Goal: Contribute content

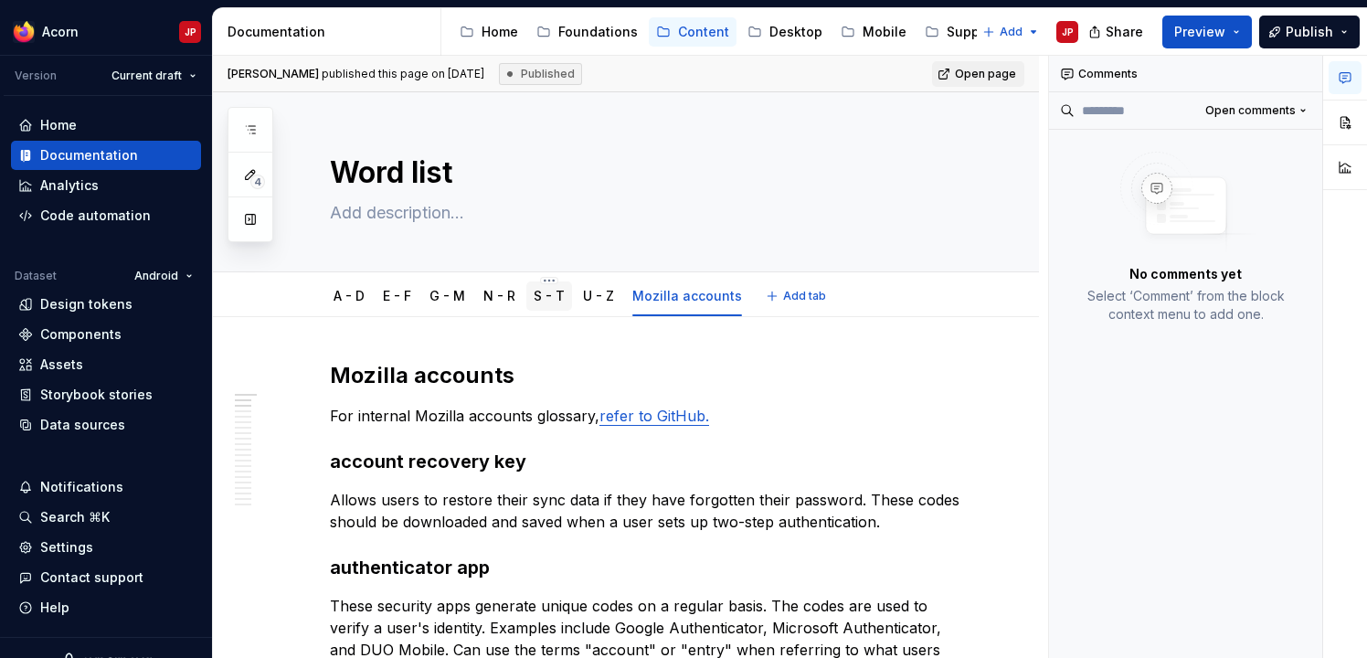
click at [543, 289] on link "S - T" at bounding box center [549, 296] width 31 height 16
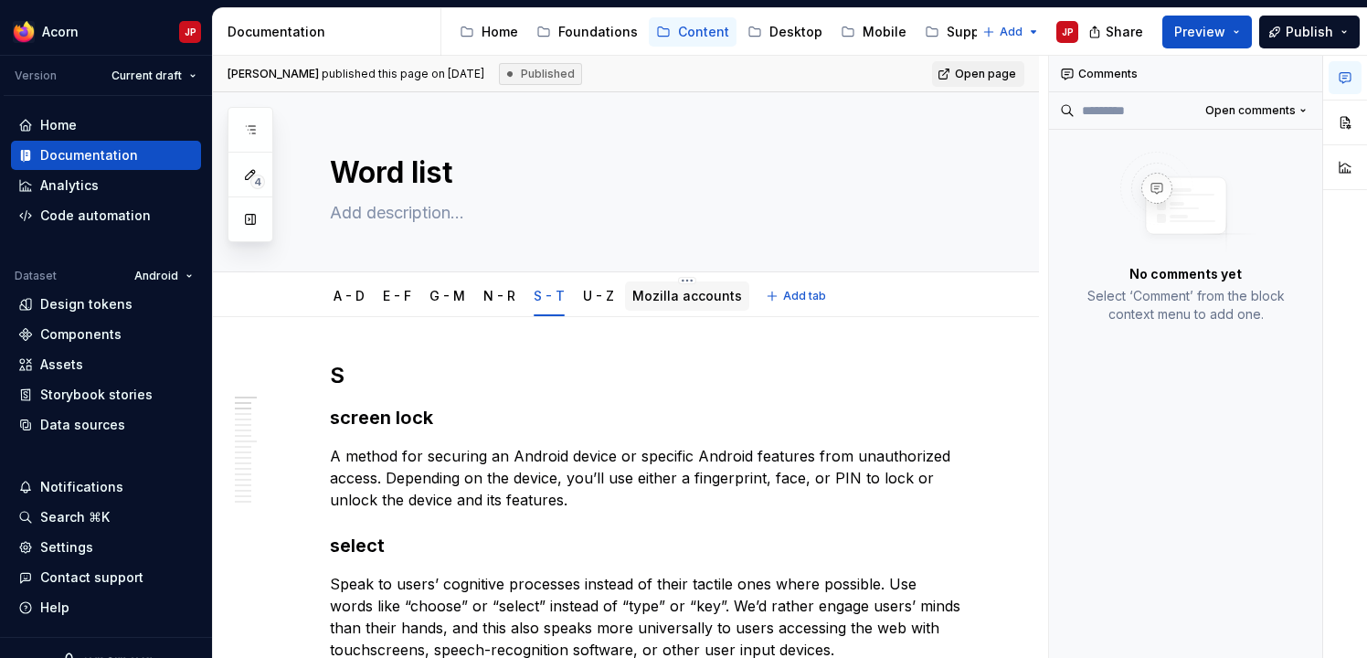
click at [709, 298] on link "Mozilla accounts" at bounding box center [687, 296] width 110 height 16
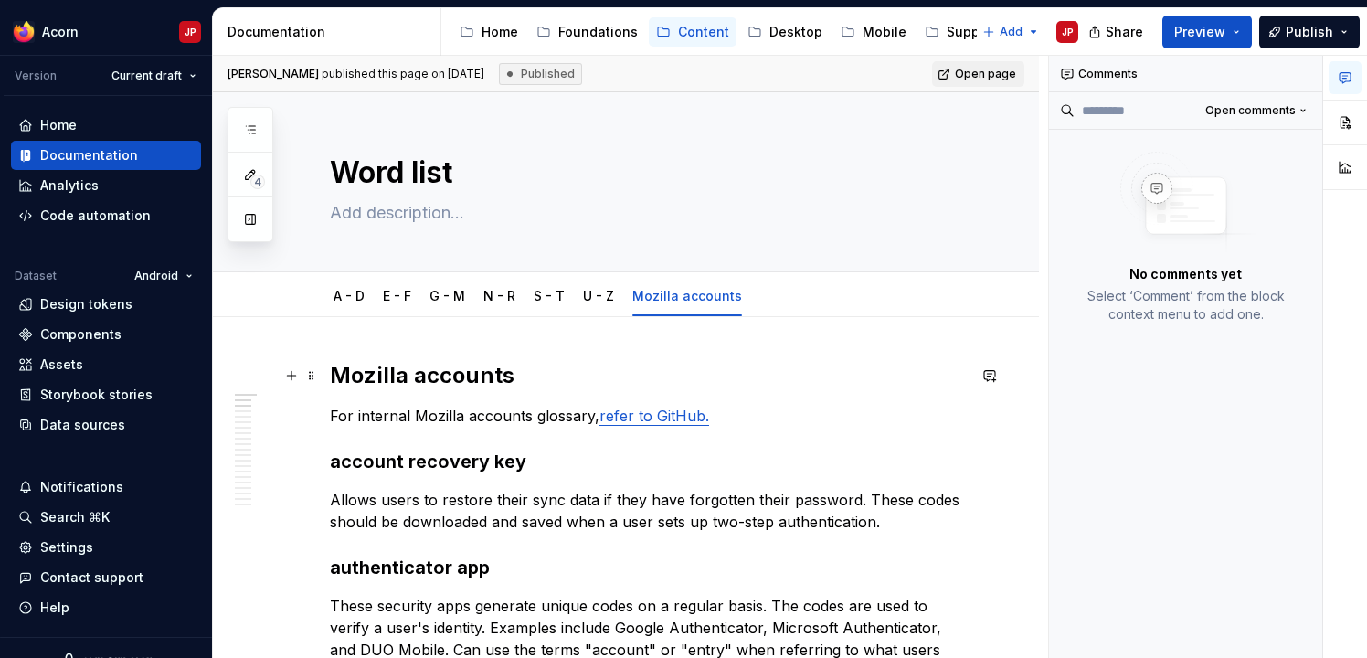
type textarea "*"
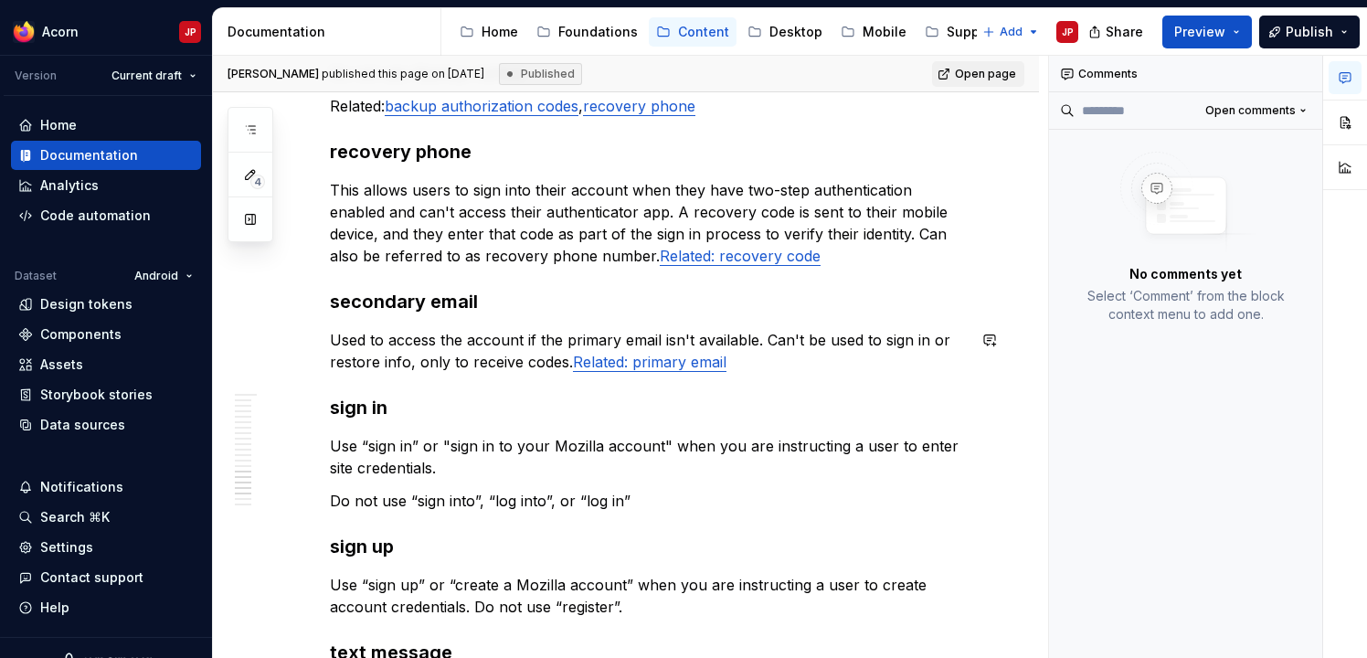
scroll to position [1974, 0]
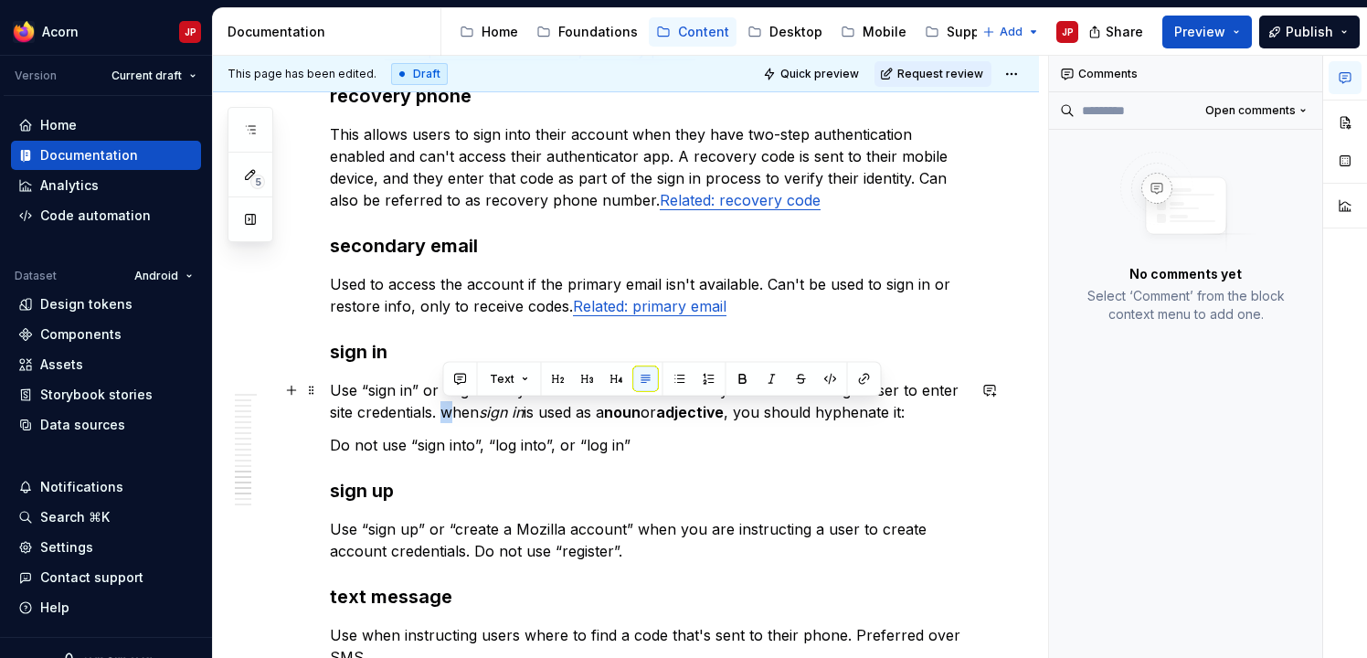
click at [450, 413] on p "Use “sign in” or "sign in to your Mozilla account" when you are instructing a u…" at bounding box center [648, 401] width 636 height 44
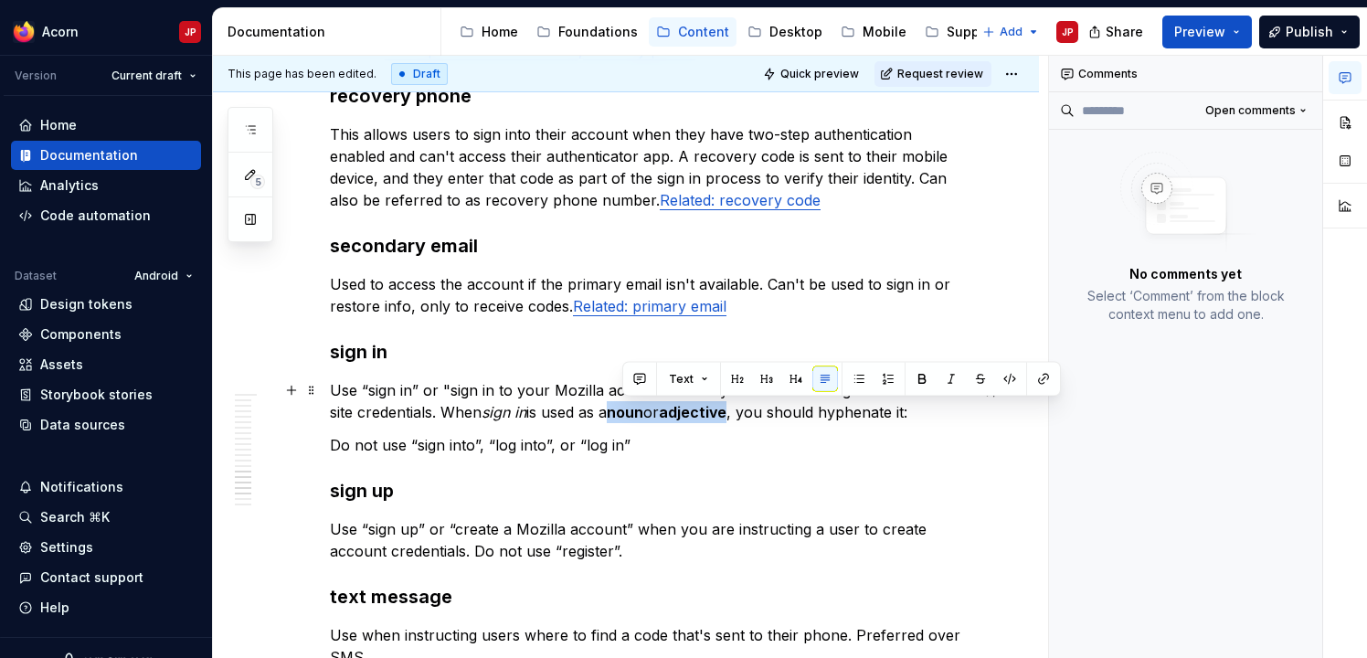
drag, startPoint x: 623, startPoint y: 412, endPoint x: 745, endPoint y: 414, distance: 121.5
click at [745, 414] on p "Use “sign in” or "sign in to your Mozilla account" when you are instructing a u…" at bounding box center [648, 401] width 636 height 44
click at [923, 376] on button "button" at bounding box center [922, 379] width 26 height 26
click at [919, 412] on p "Use “sign in” or "sign in to your Mozilla account" when you are instructing a u…" at bounding box center [648, 401] width 636 height 44
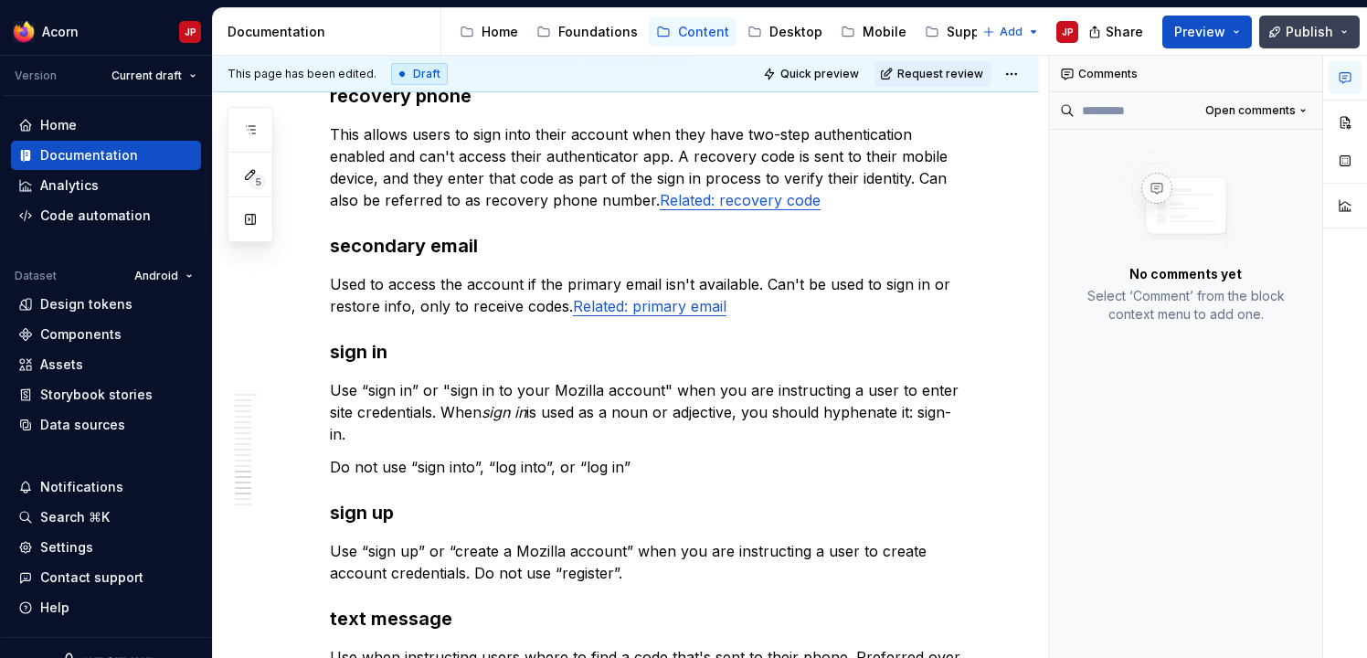
click at [1319, 37] on span "Publish" at bounding box center [1310, 32] width 48 height 18
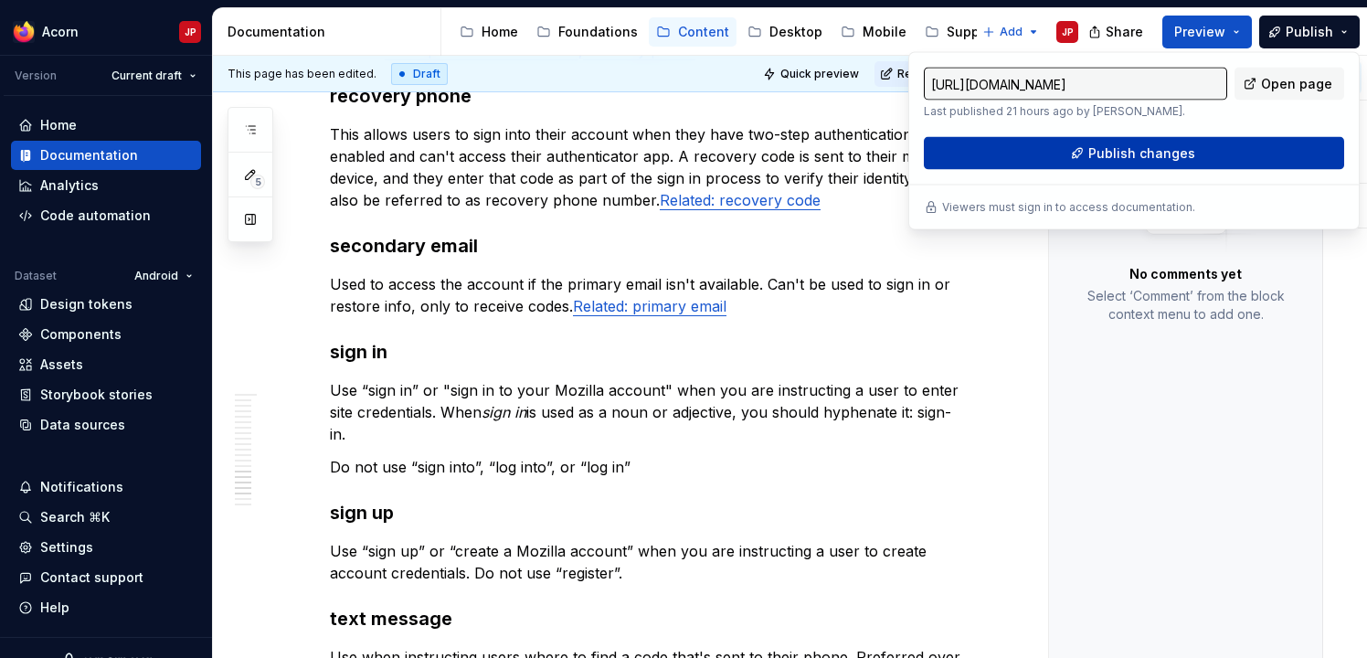
click at [1186, 149] on span "Publish changes" at bounding box center [1141, 153] width 107 height 18
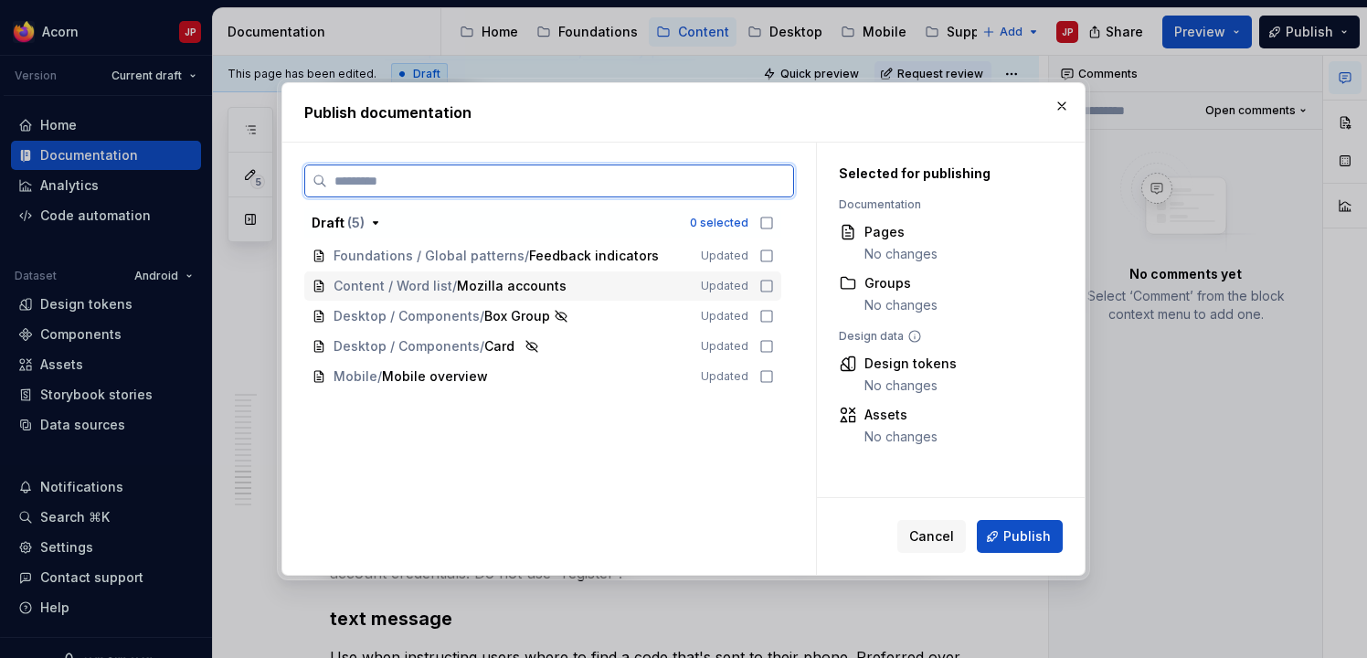
click at [774, 284] on icon at bounding box center [766, 286] width 15 height 15
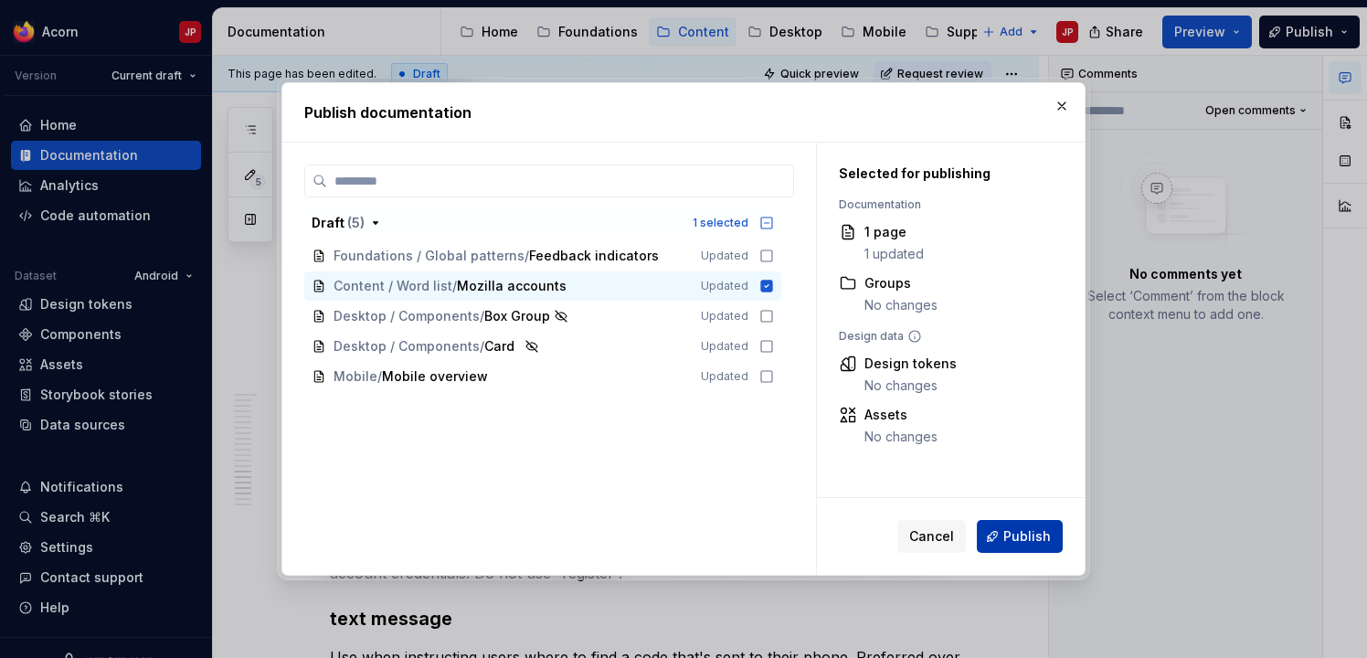
click at [1033, 530] on span "Publish" at bounding box center [1027, 536] width 48 height 18
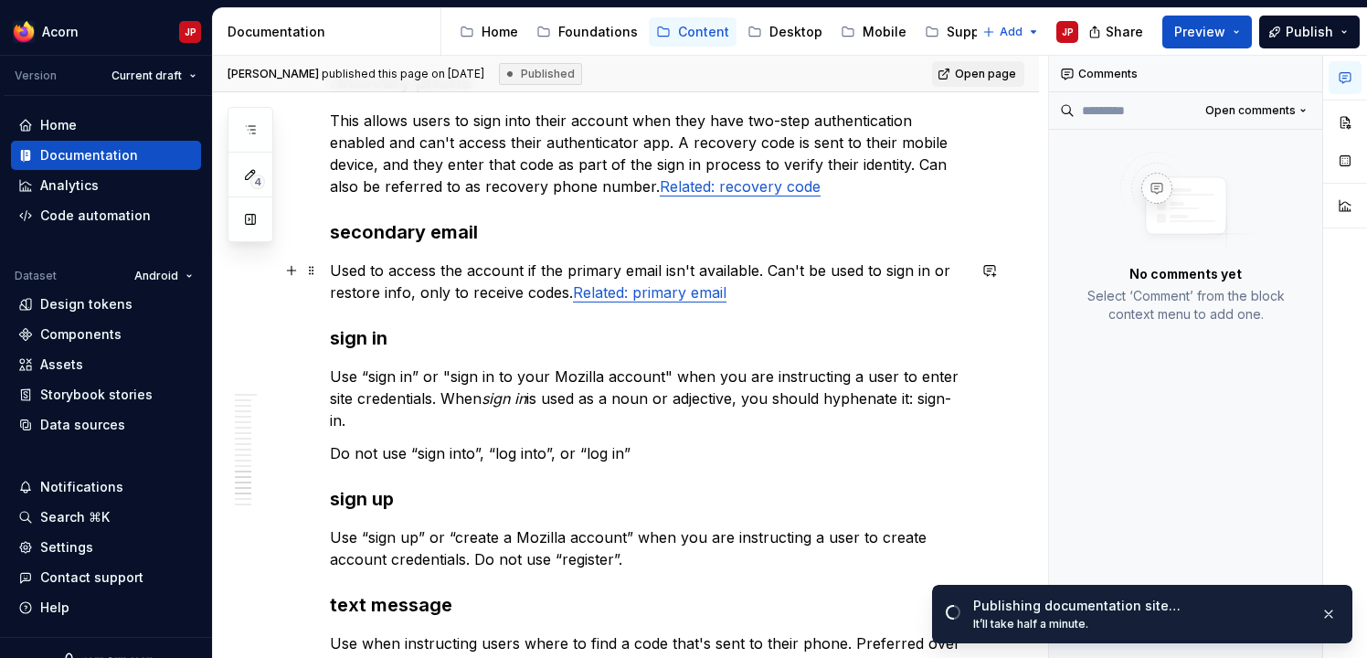
scroll to position [1987, 0]
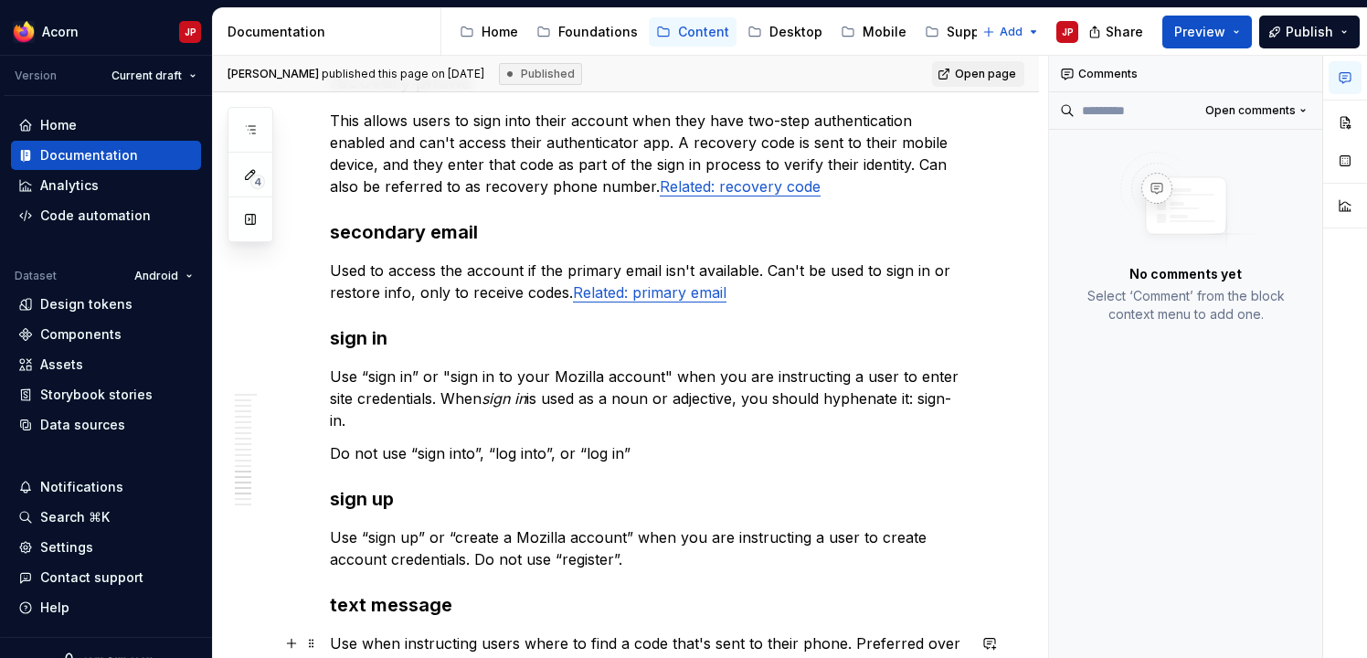
type textarea "*"
